Goal: Task Accomplishment & Management: Use online tool/utility

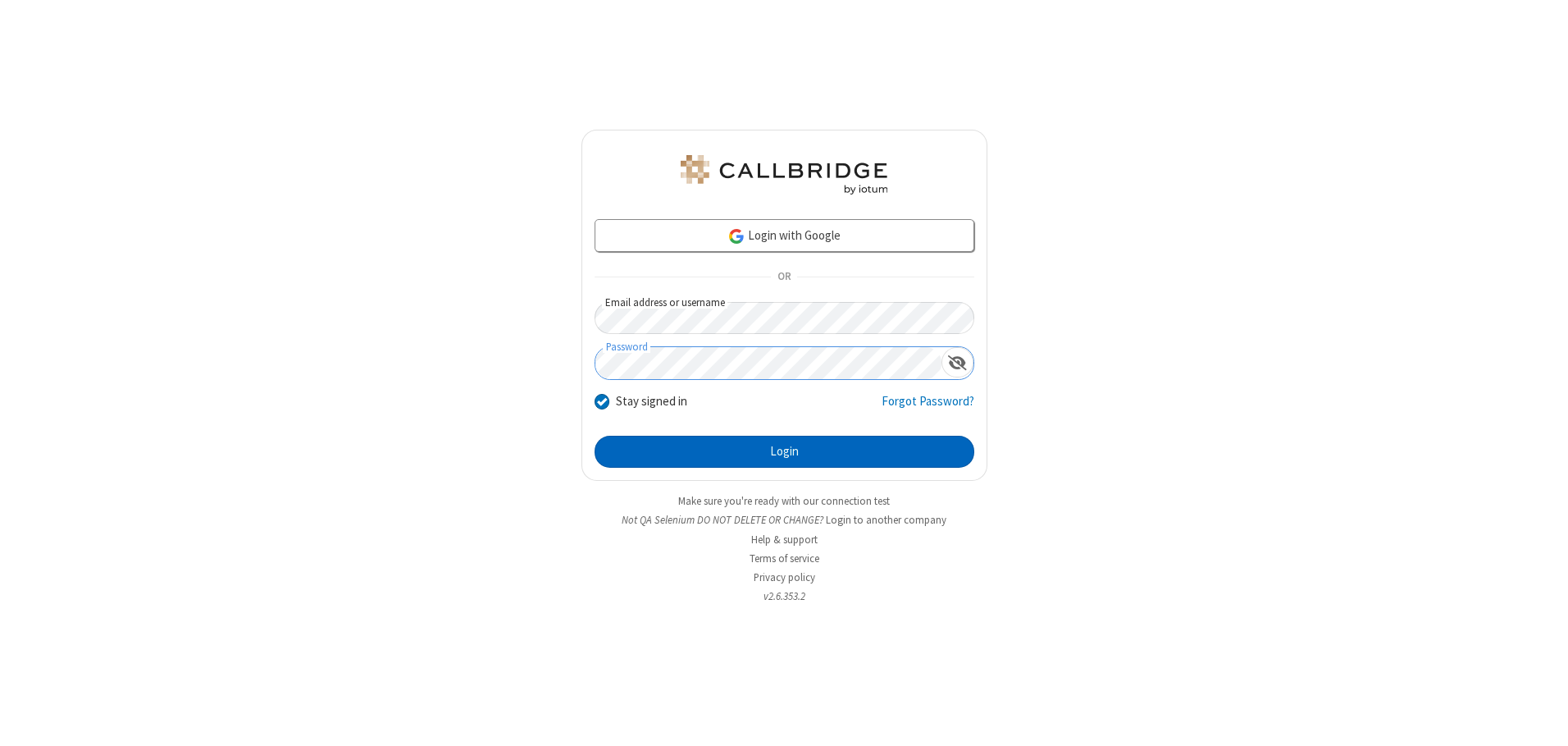
click at [784, 452] on button "Login" at bounding box center [784, 452] width 380 height 33
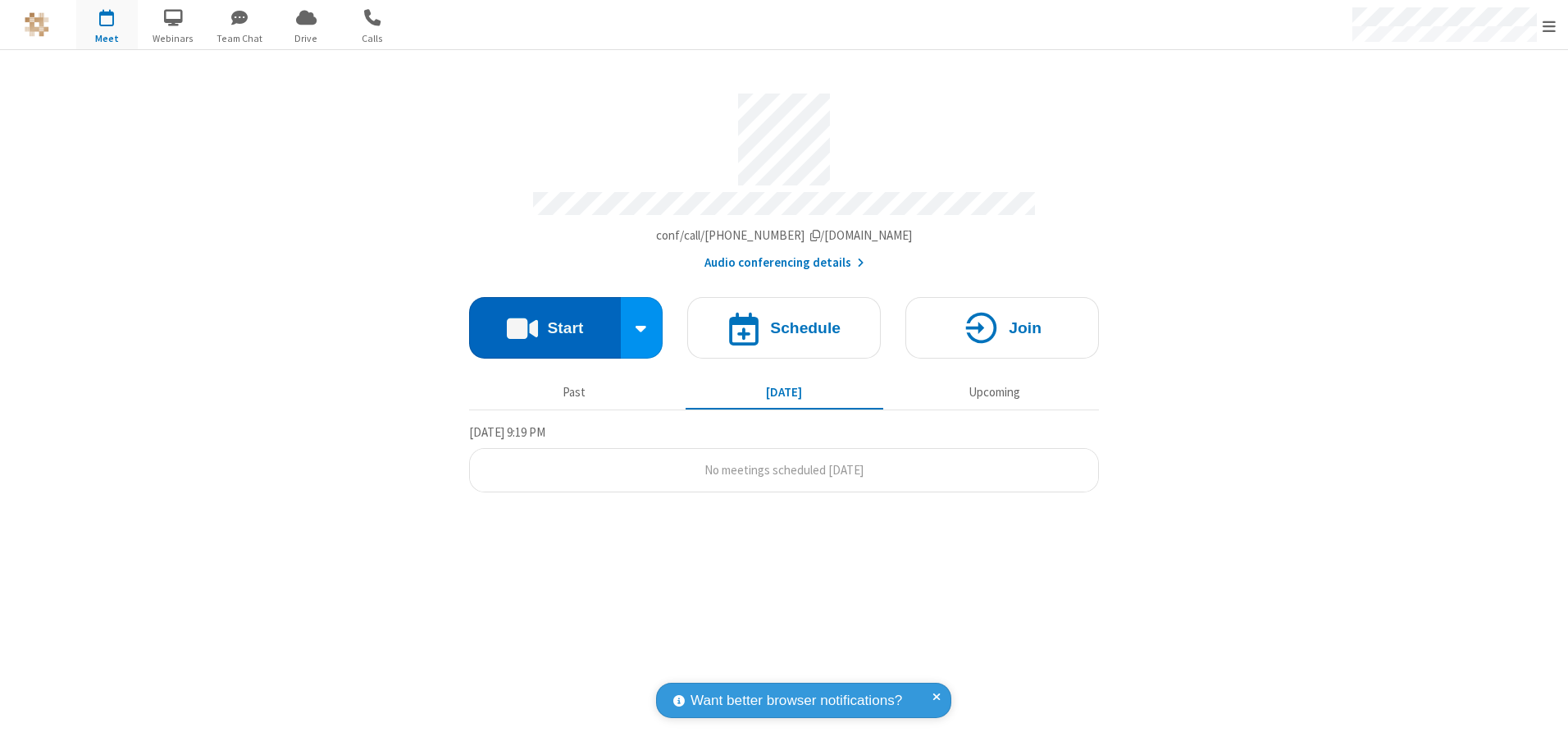
click at [545, 322] on button "Start" at bounding box center [545, 327] width 151 height 61
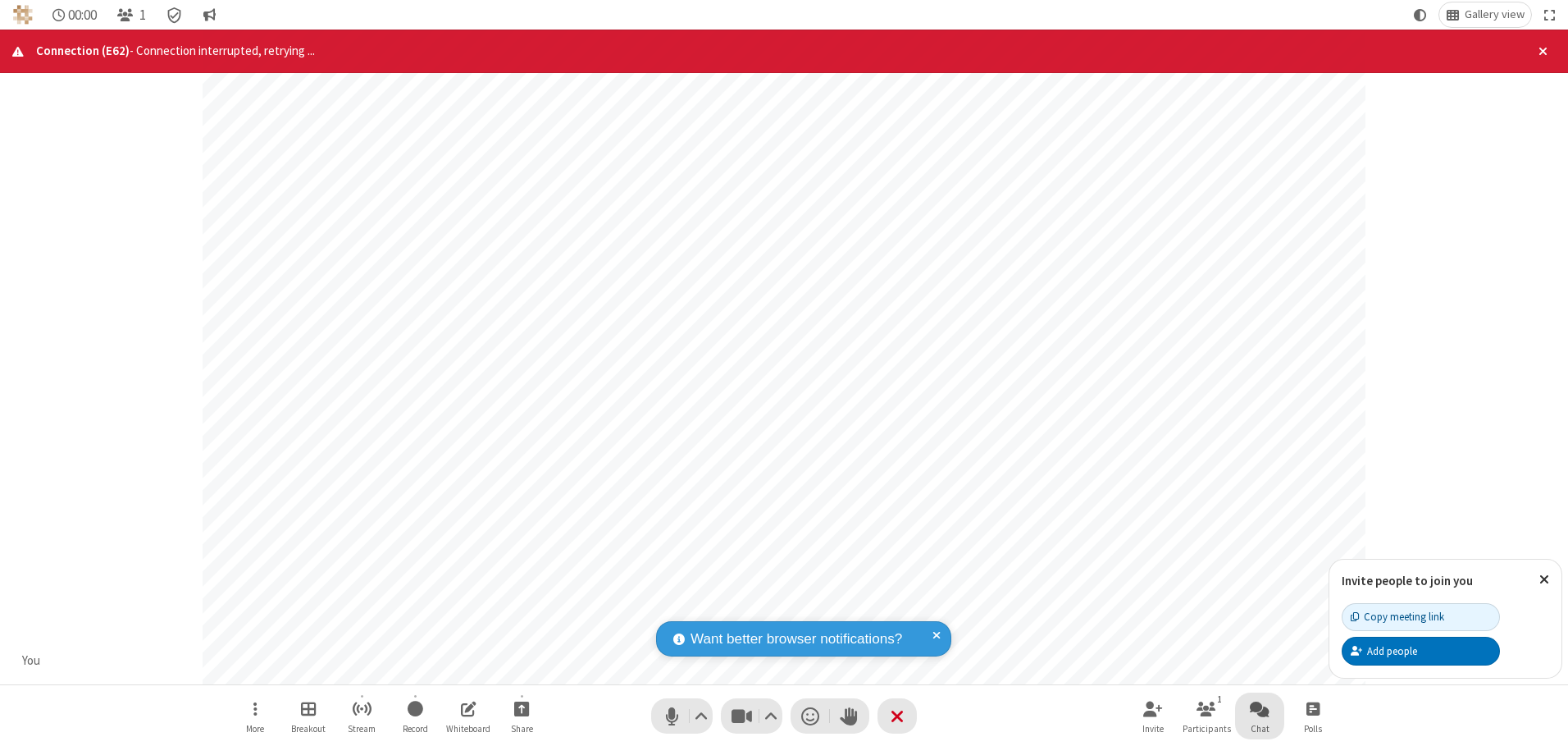
click at [1259, 708] on span "Open chat" at bounding box center [1259, 708] width 19 height 20
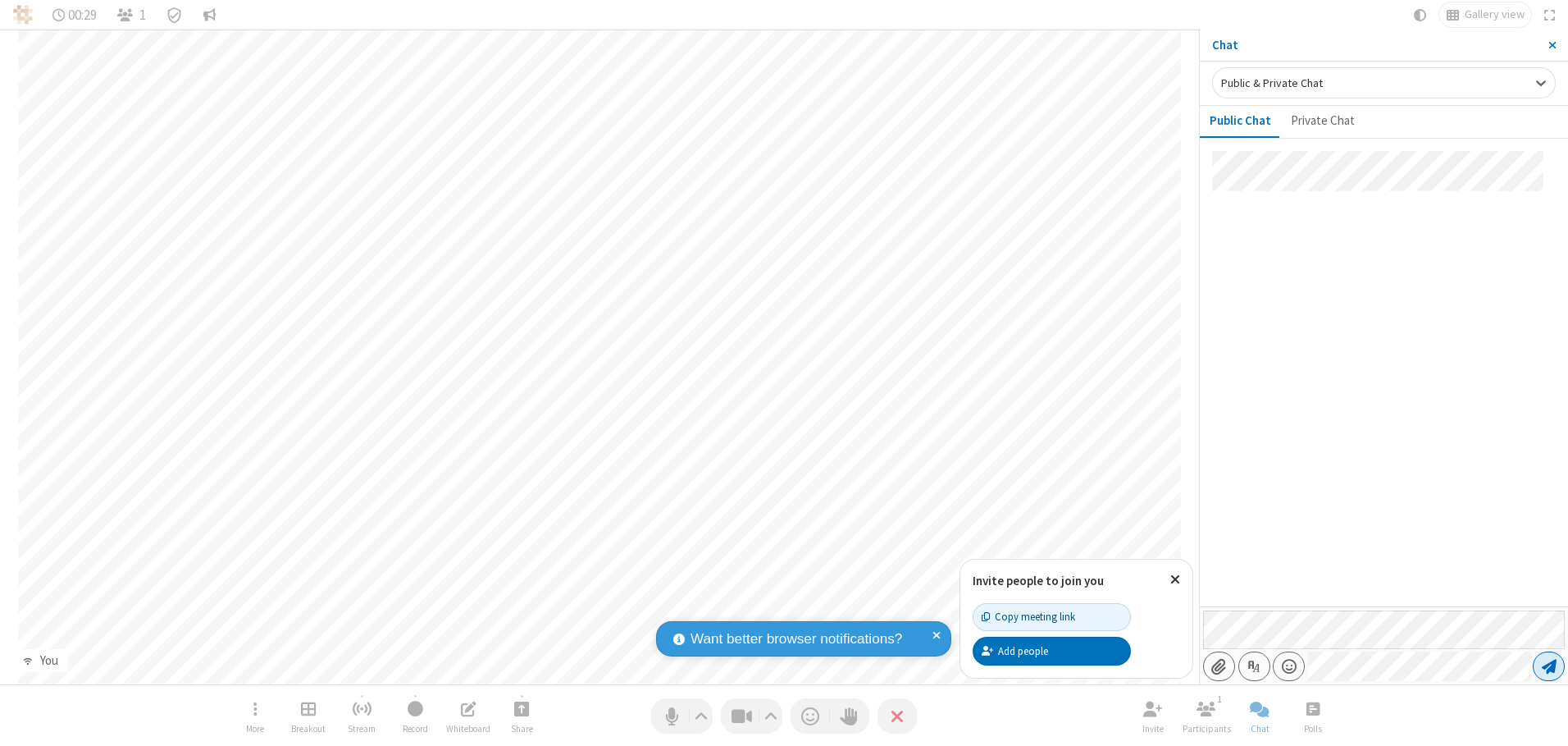
click at [1549, 666] on span "Send message" at bounding box center [1549, 665] width 15 height 17
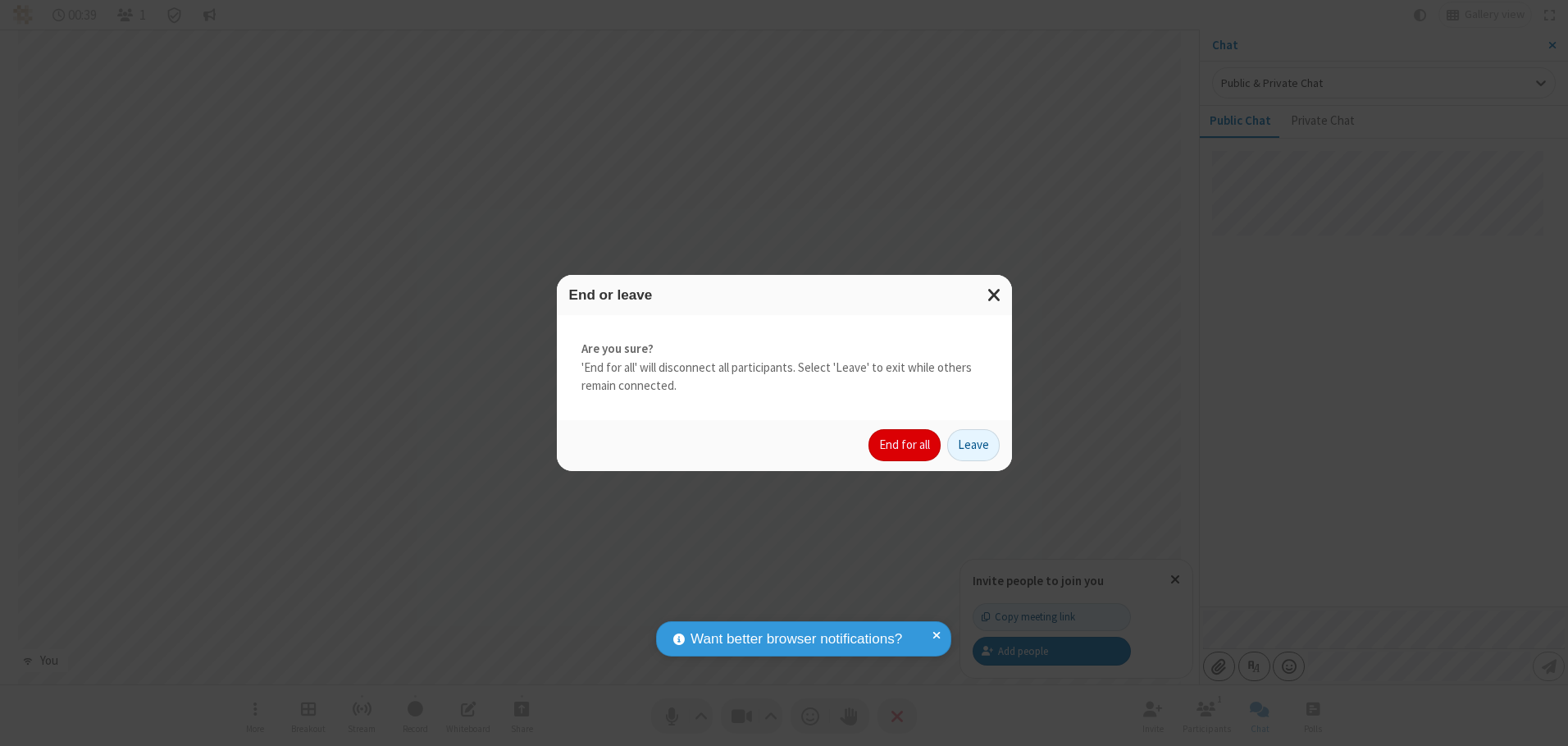
click at [905, 445] on button "End for all" at bounding box center [904, 446] width 72 height 33
